Goal: Information Seeking & Learning: Check status

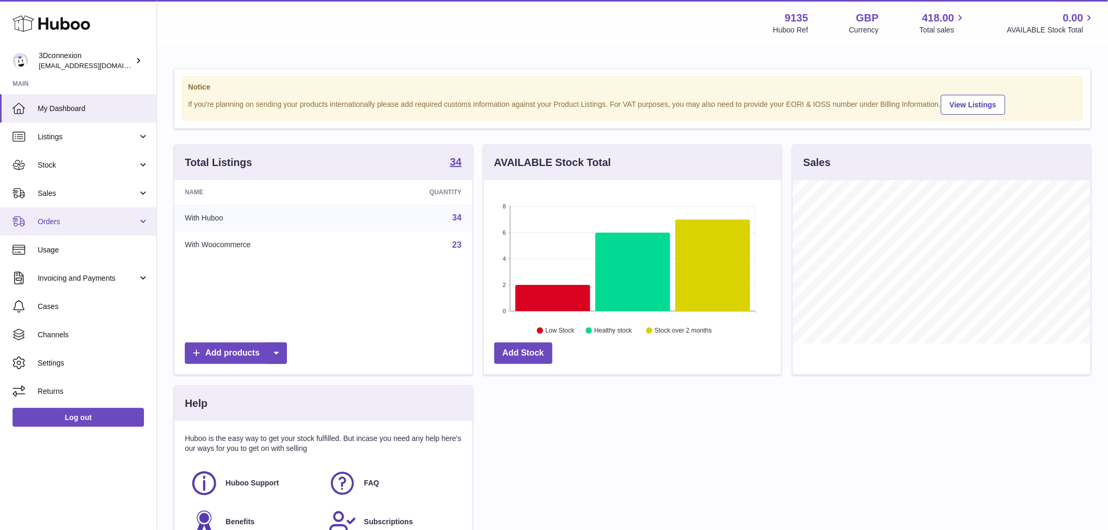
scroll to position [163, 297]
drag, startPoint x: 74, startPoint y: 273, endPoint x: 95, endPoint y: 297, distance: 31.9
click at [74, 273] on span "Invoicing and Payments" at bounding box center [88, 278] width 100 height 10
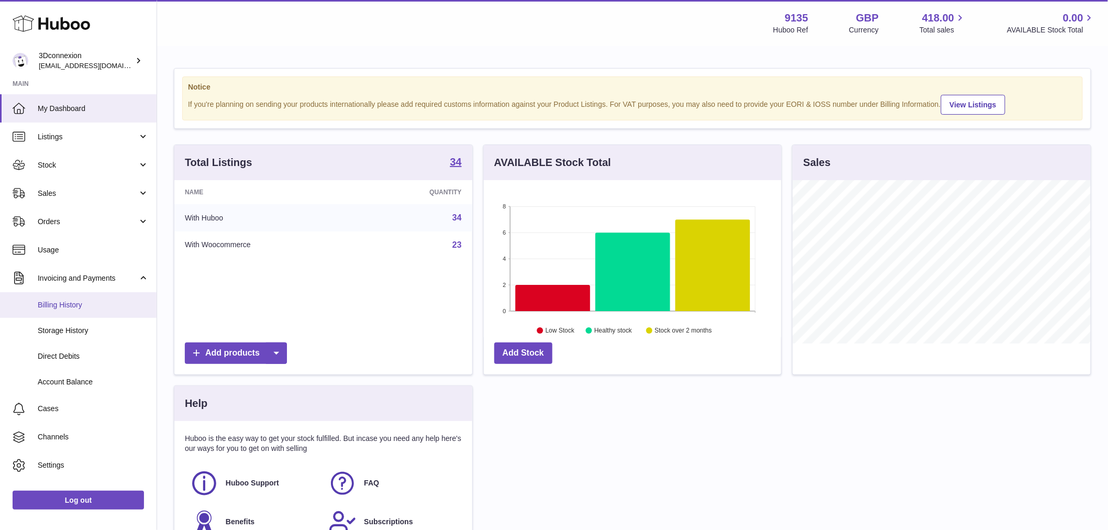
click at [71, 310] on link "Billing History" at bounding box center [78, 305] width 157 height 26
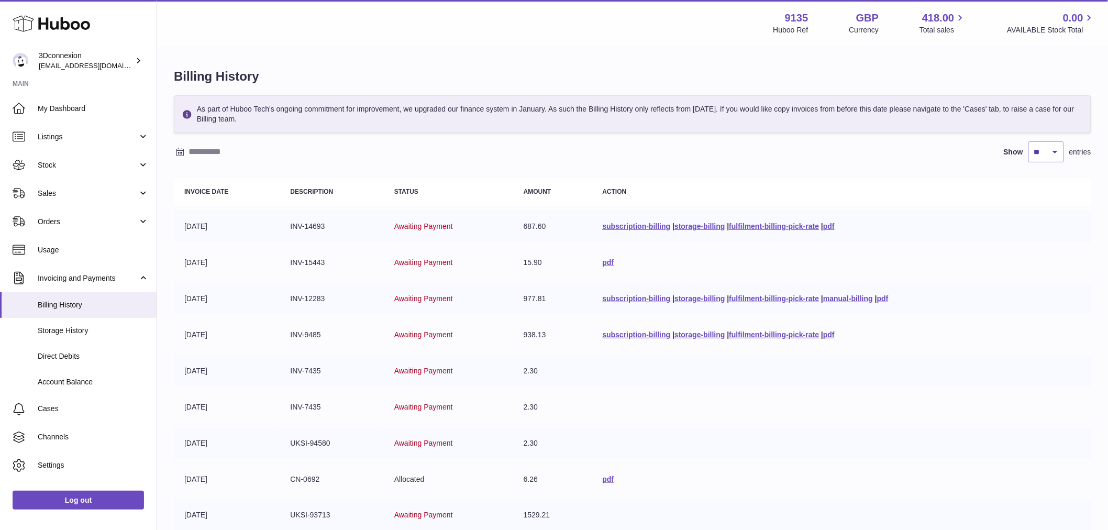
click at [220, 236] on td "[DATE]" at bounding box center [227, 226] width 106 height 31
click at [1037, 152] on select "** ** ** ***" at bounding box center [1046, 151] width 36 height 21
select select "***"
click at [1028, 141] on select "** ** ** ***" at bounding box center [1046, 151] width 36 height 21
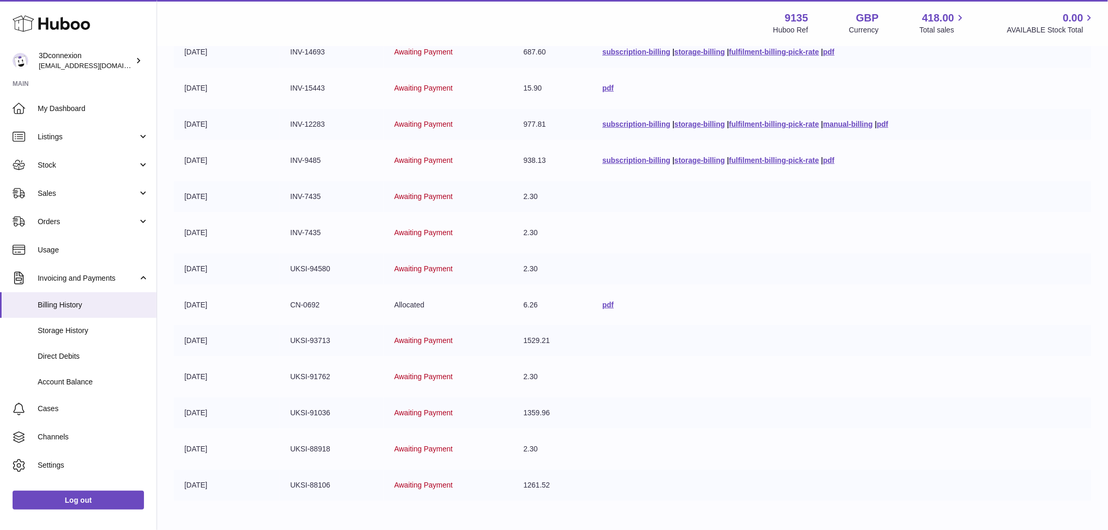
scroll to position [232, 0]
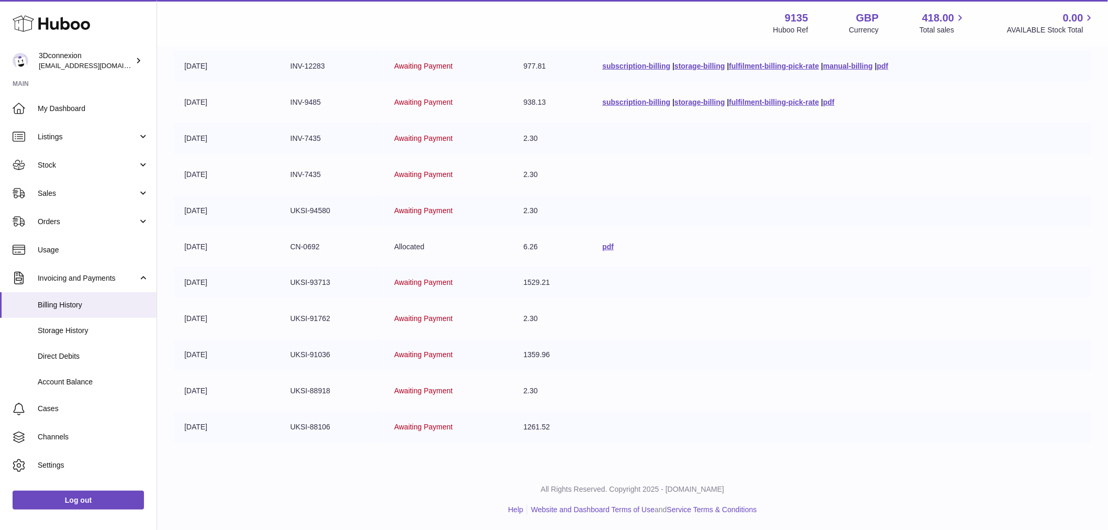
click at [216, 356] on td "[DATE]" at bounding box center [227, 354] width 106 height 31
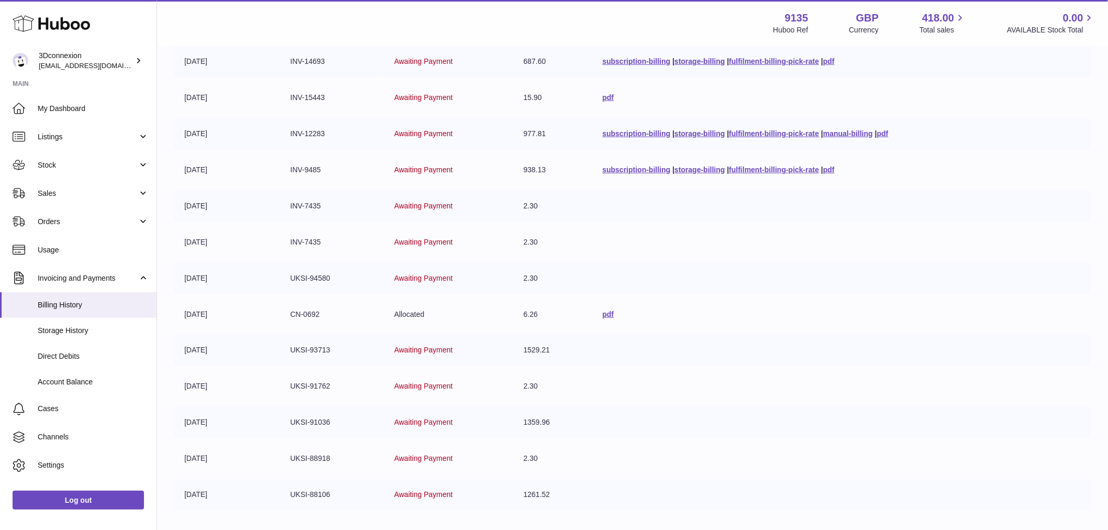
scroll to position [58, 0]
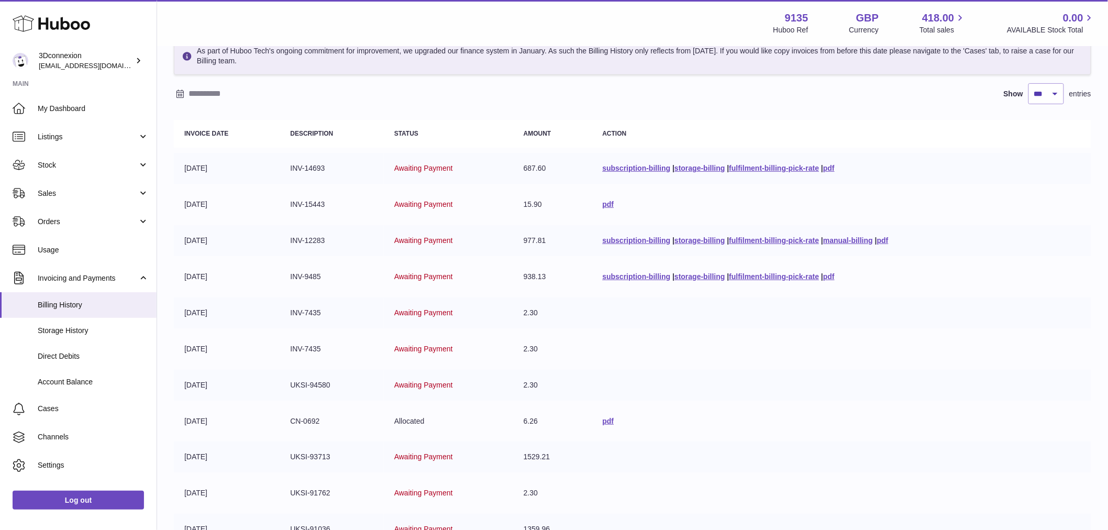
click at [213, 420] on td "[DATE]" at bounding box center [227, 421] width 106 height 31
click at [222, 312] on td "[DATE]" at bounding box center [227, 312] width 106 height 31
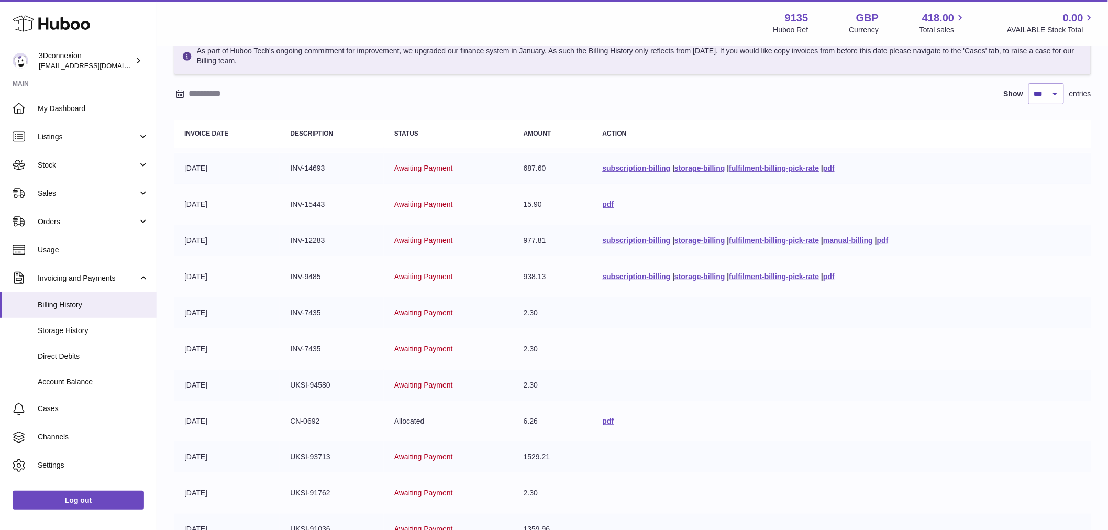
click at [222, 312] on td "[DATE]" at bounding box center [227, 312] width 106 height 31
click at [201, 273] on td "[DATE]" at bounding box center [227, 276] width 106 height 31
click at [202, 274] on td "[DATE]" at bounding box center [227, 276] width 106 height 31
click at [475, 326] on td "Awaiting Payment" at bounding box center [448, 312] width 129 height 31
click at [751, 274] on link "fulfilment-billing-pick-rate" at bounding box center [774, 276] width 90 height 8
